Goal: Task Accomplishment & Management: Manage account settings

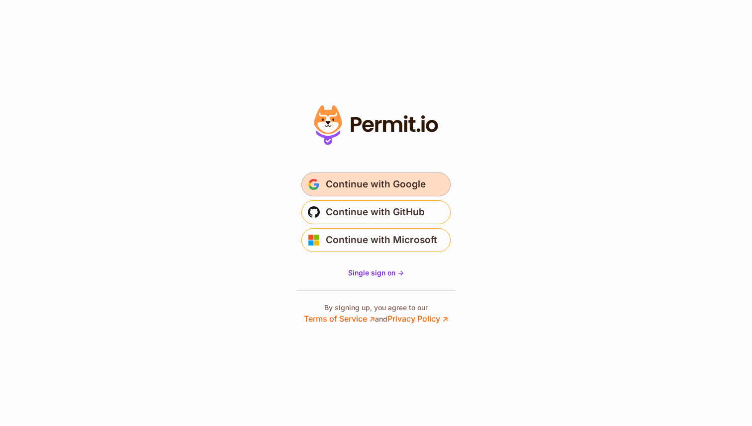
click at [353, 186] on span "Continue with Google" at bounding box center [376, 184] width 100 height 16
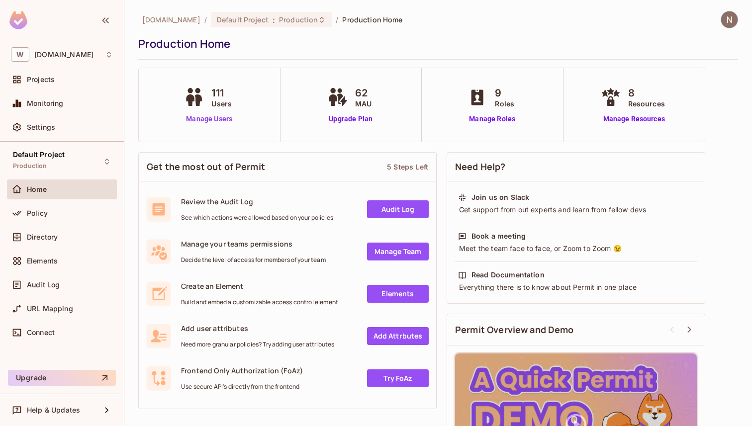
click at [215, 118] on link "Manage Users" at bounding box center [208, 119] width 55 height 10
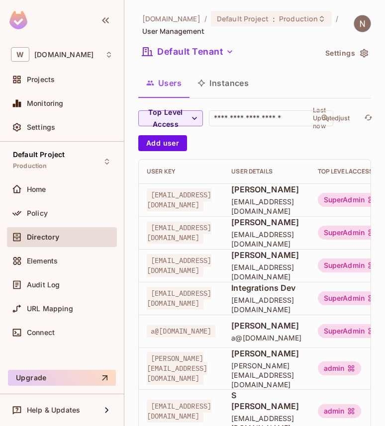
scroll to position [305, 0]
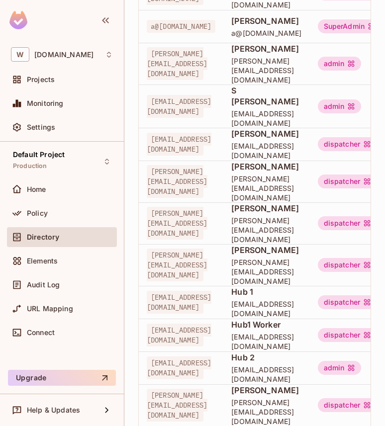
click at [341, 387] on body "W [DOMAIN_NAME] Projects Monitoring Settings Default Project Production Home Po…" at bounding box center [192, 213] width 385 height 426
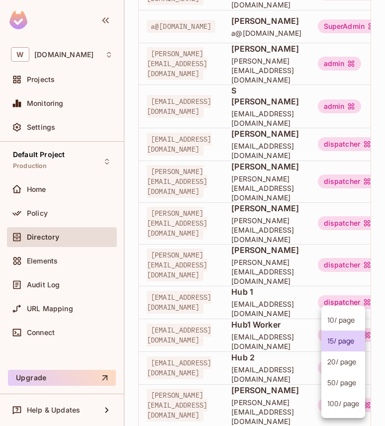
click at [337, 400] on li "100 / page" at bounding box center [343, 403] width 44 height 21
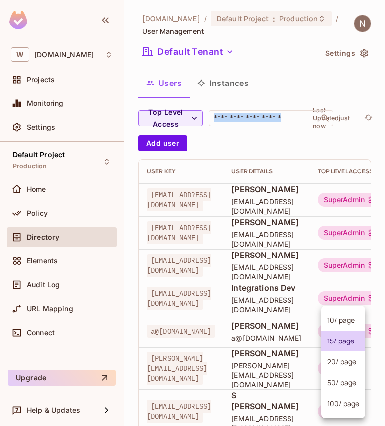
click at [337, 400] on div "[DOMAIN_NAME] / Default Project : Production / User Management Default Tenant S…" at bounding box center [254, 213] width 261 height 426
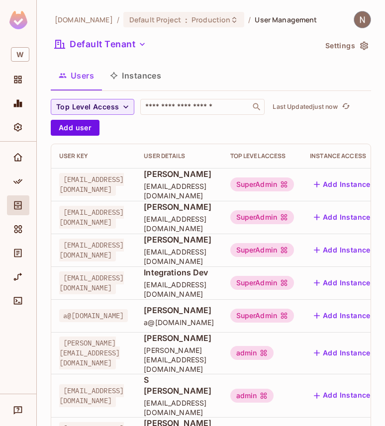
scroll to position [289, 0]
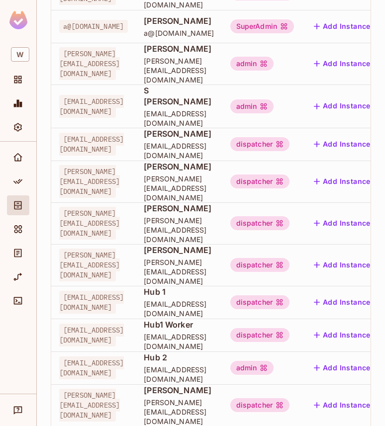
click at [329, 388] on body "W withpronto.com / Default Project : Production / User Management Default Tenan…" at bounding box center [192, 213] width 385 height 426
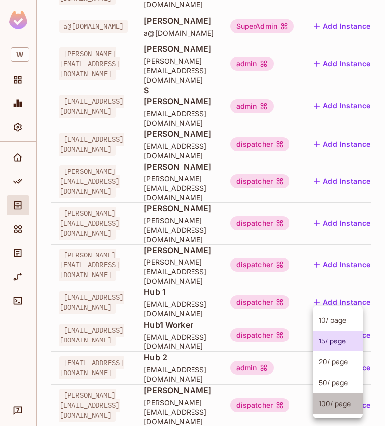
click at [330, 402] on li "100 / page" at bounding box center [338, 403] width 50 height 21
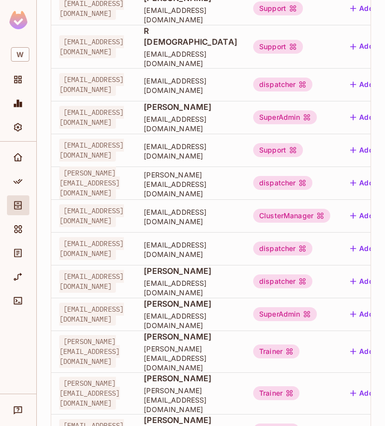
scroll to position [3079, 0]
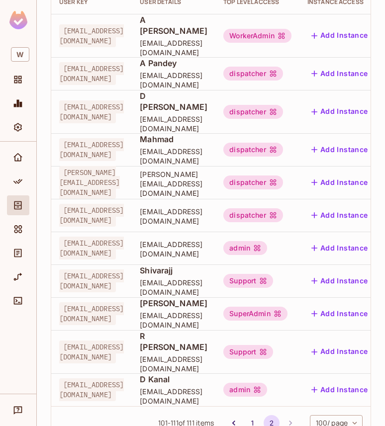
scroll to position [158, 0]
